Goal: Task Accomplishment & Management: Use online tool/utility

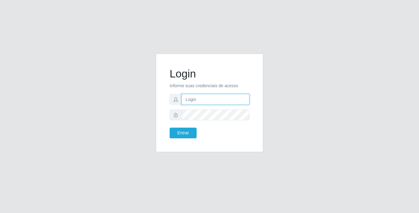
click at [216, 97] on input "text" at bounding box center [215, 99] width 68 height 11
type input "[PERSON_NAME]"
click at [220, 108] on form "Login Informe suas credenciais de acesso [PERSON_NAME] Entrar" at bounding box center [209, 102] width 80 height 71
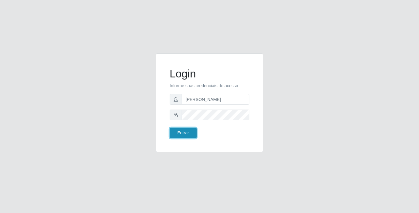
click at [175, 129] on button "Entrar" at bounding box center [182, 133] width 27 height 11
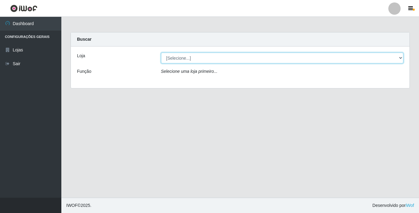
click at [203, 55] on select "[Selecione...] Bemais Supermercados - [GEOGRAPHIC_DATA]" at bounding box center [282, 58] width 242 height 11
select select "250"
click at [161, 53] on select "[Selecione...] Bemais Supermercados - [GEOGRAPHIC_DATA]" at bounding box center [282, 58] width 242 height 11
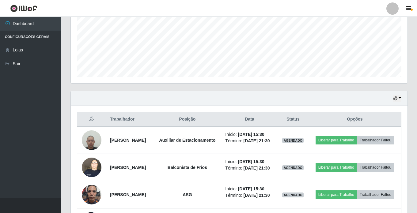
scroll to position [121, 0]
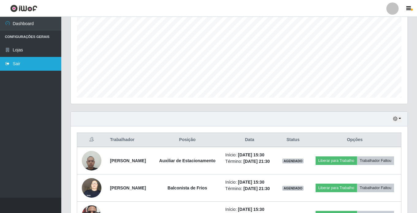
click at [26, 67] on link "Sair" at bounding box center [30, 64] width 61 height 14
